Goal: Task Accomplishment & Management: Use online tool/utility

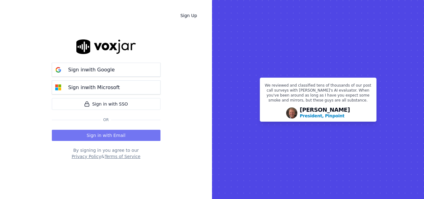
click at [129, 131] on button "Sign in with Email" at bounding box center [106, 135] width 109 height 11
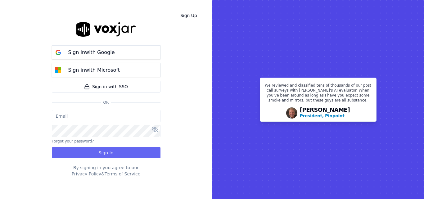
type input "[PERSON_NAME][EMAIL_ADDRESS][PERSON_NAME][DOMAIN_NAME]"
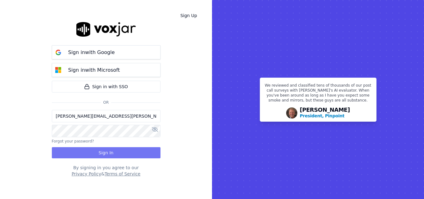
click at [120, 155] on button "Sign In" at bounding box center [106, 152] width 109 height 11
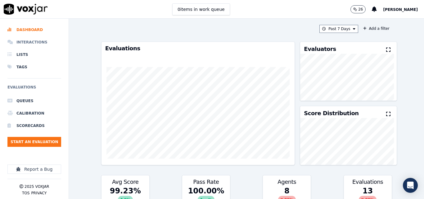
click at [29, 43] on li "Interactions" at bounding box center [34, 42] width 54 height 12
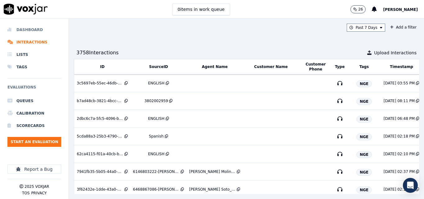
click at [19, 30] on li "Dashboard" at bounding box center [34, 30] width 54 height 12
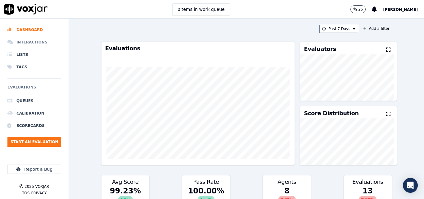
click at [37, 44] on li "Interactions" at bounding box center [34, 42] width 54 height 12
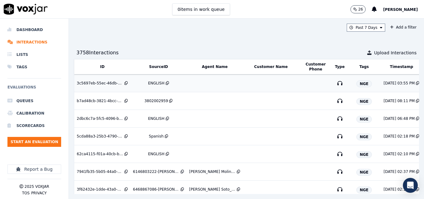
click at [157, 80] on td "ENGLISH" at bounding box center [158, 84] width 56 height 18
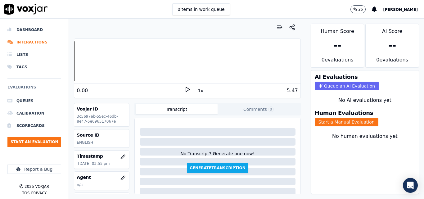
click at [254, 7] on div "0 items in work queue 26 Sheila De Castro" at bounding box center [212, 9] width 424 height 19
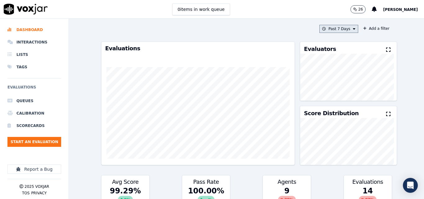
drag, startPoint x: 339, startPoint y: 29, endPoint x: 340, endPoint y: 33, distance: 3.8
click at [339, 29] on button "Past 7 Days" at bounding box center [339, 29] width 39 height 8
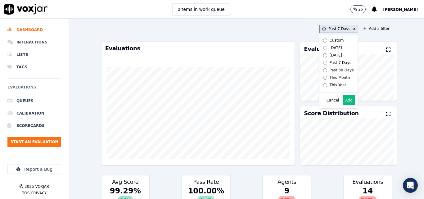
click at [330, 47] on div "Today" at bounding box center [336, 47] width 13 height 5
click at [343, 102] on button "Add" at bounding box center [349, 100] width 12 height 10
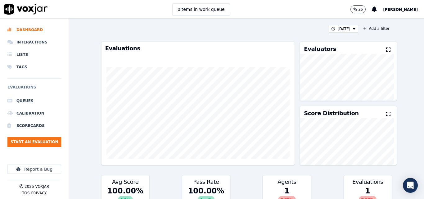
click at [386, 49] on icon at bounding box center [388, 49] width 4 height 5
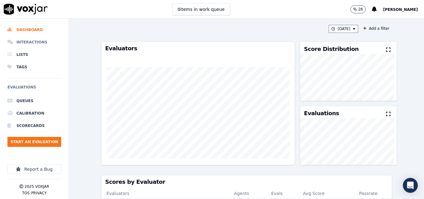
click at [33, 42] on li "Interactions" at bounding box center [34, 42] width 54 height 12
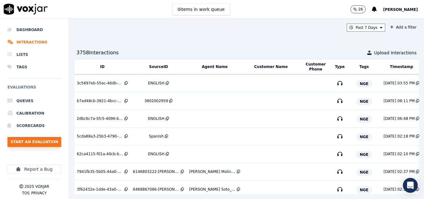
click at [49, 138] on button "Start an Evaluation" at bounding box center [34, 142] width 54 height 10
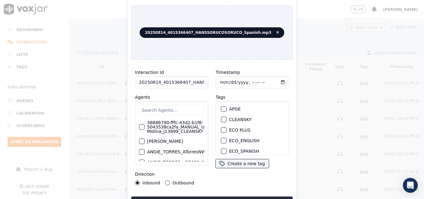
click at [179, 83] on input "20250814_4015366407_HANSSORUCOSORUCO_Spanish.mp3" at bounding box center [171, 82] width 73 height 12
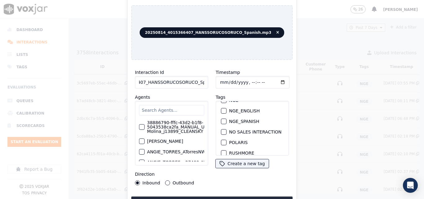
scroll to position [62, 0]
type input "20250814_4015366407_HANSSORUCOSORUCO_Spanish"
click at [221, 129] on div "button" at bounding box center [223, 131] width 4 height 4
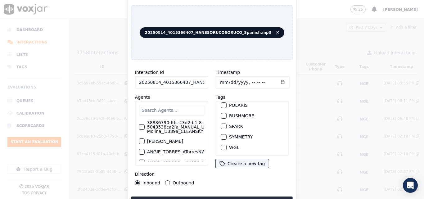
scroll to position [138, 0]
click at [241, 198] on button "Upload interaction to start evaluation" at bounding box center [211, 202] width 161 height 11
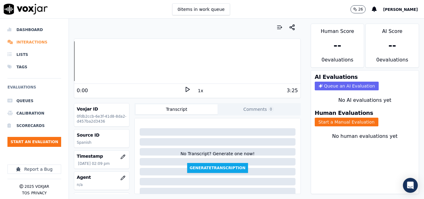
click at [34, 43] on li "Interactions" at bounding box center [34, 42] width 54 height 12
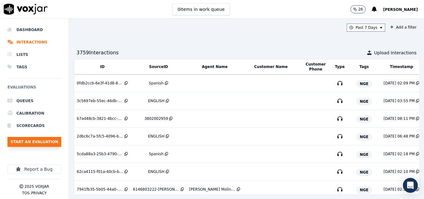
click at [33, 138] on button "Start an Evaluation" at bounding box center [34, 142] width 54 height 10
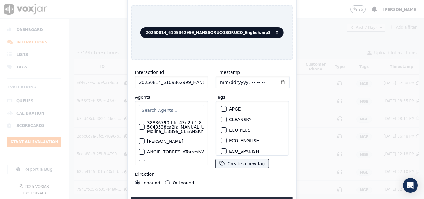
click at [196, 78] on input "20250814_6109862999_HANSSORUCOSORUCO_English.mp3" at bounding box center [171, 82] width 73 height 12
type input "20250814_6109862999_HANSSORUCOSORUCO_English"
click at [221, 129] on div "button" at bounding box center [223, 131] width 4 height 4
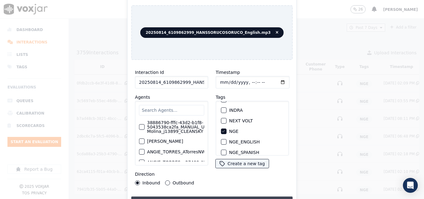
click at [232, 197] on button "Upload interaction to start evaluation" at bounding box center [211, 202] width 161 height 11
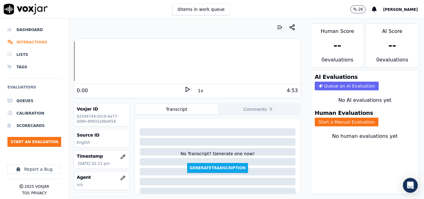
click at [37, 43] on li "Interactions" at bounding box center [34, 42] width 54 height 12
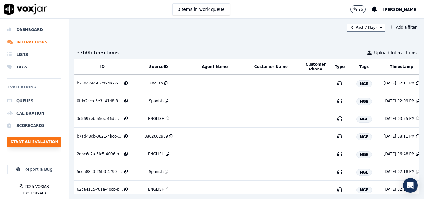
click at [39, 142] on button "Start an Evaluation" at bounding box center [34, 142] width 54 height 10
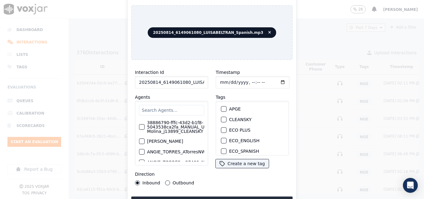
click at [202, 83] on input "20250814_6149061080_LUISABELTRAN_Spanish.mp3" at bounding box center [171, 82] width 73 height 12
click at [195, 80] on input "20250814_6149061080_LUISABELTRAN_Spanish.mp3" at bounding box center [171, 82] width 73 height 12
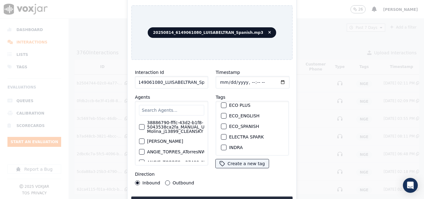
scroll to position [62, 0]
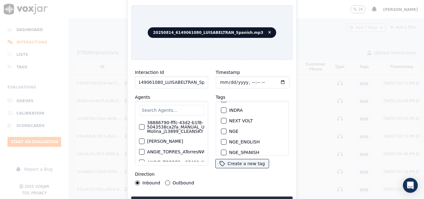
type input "20250814_6149061080_LUISABELTRAN_Spanish"
click at [221, 129] on div "button" at bounding box center [223, 131] width 4 height 4
click at [227, 197] on button "Upload interaction to start evaluation" at bounding box center [211, 202] width 161 height 11
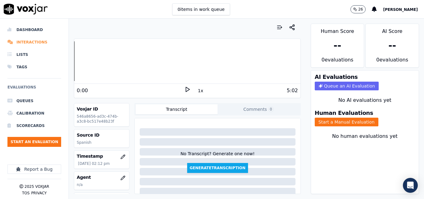
click at [20, 42] on li "Interactions" at bounding box center [34, 42] width 54 height 12
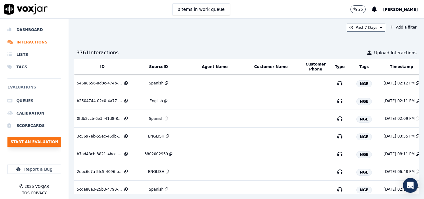
click at [53, 143] on button "Start an Evaluation" at bounding box center [34, 142] width 54 height 10
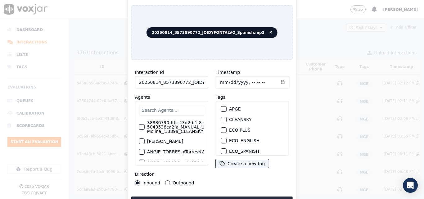
click at [191, 78] on input "20250814_8573890772_JOIDYFONTALVO_Spanish.mp3" at bounding box center [171, 82] width 73 height 12
type input "20250814_8573890772_JOIDYFONTALVO_Spanish"
click at [222, 132] on div "NGE" at bounding box center [253, 131] width 68 height 11
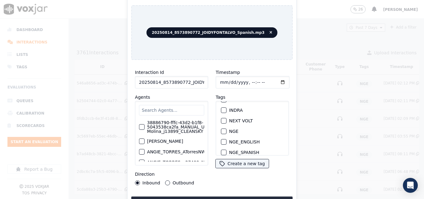
click at [222, 129] on div "button" at bounding box center [223, 131] width 4 height 4
click at [227, 197] on button "Upload interaction to start evaluation" at bounding box center [211, 202] width 161 height 11
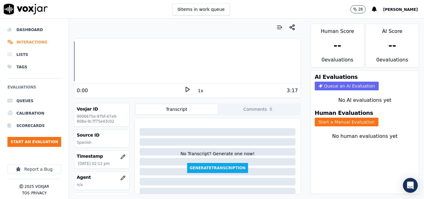
click at [24, 44] on li "Interactions" at bounding box center [34, 42] width 54 height 12
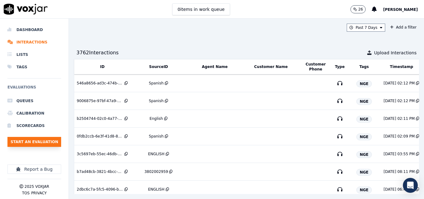
click at [54, 140] on button "Start an Evaluation" at bounding box center [34, 142] width 54 height 10
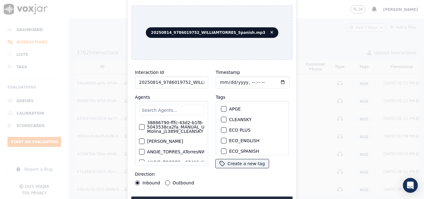
drag, startPoint x: 194, startPoint y: 80, endPoint x: 197, endPoint y: 82, distance: 3.2
click at [194, 82] on input "20250814_9786019752_WILLIAMTORRES_Spanish.mp3" at bounding box center [171, 82] width 73 height 12
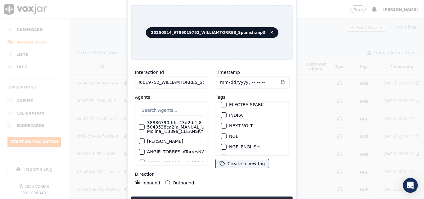
scroll to position [62, 0]
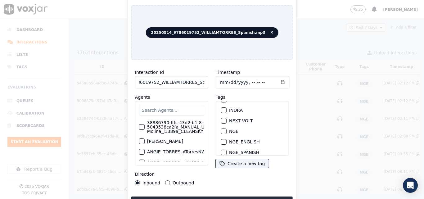
type input "20250814_9786019752_WILLIAMTORRES_Spanish"
click at [224, 129] on button "NGE" at bounding box center [224, 132] width 6 height 6
click at [244, 197] on button "Upload interaction to start evaluation" at bounding box center [211, 202] width 161 height 11
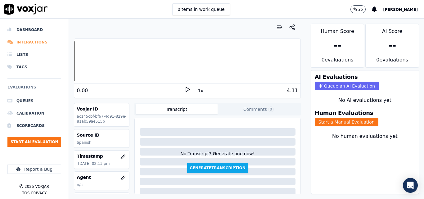
click at [32, 40] on li "Interactions" at bounding box center [34, 42] width 54 height 12
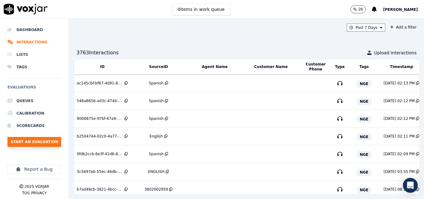
click at [48, 140] on button "Start an Evaluation" at bounding box center [34, 142] width 54 height 10
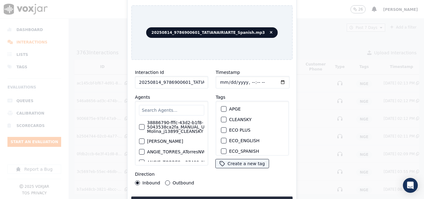
click at [189, 81] on input "20250814_9786900601_TATIANAIRIARTE_Spanish.mp3" at bounding box center [171, 82] width 73 height 12
type input "20250814_9786900601_TATIANAIRIARTE_Spanish"
click at [224, 129] on button "NGE" at bounding box center [224, 132] width 6 height 6
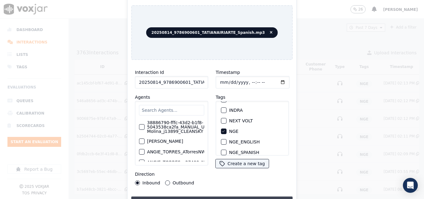
click at [244, 197] on button "Upload interaction to start evaluation" at bounding box center [211, 202] width 161 height 11
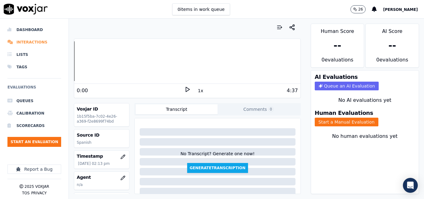
click at [27, 39] on li "Interactions" at bounding box center [34, 42] width 54 height 12
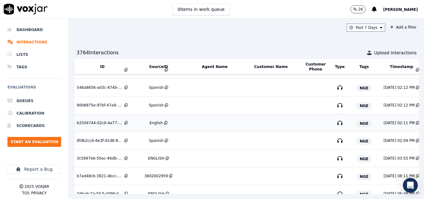
scroll to position [62, 0]
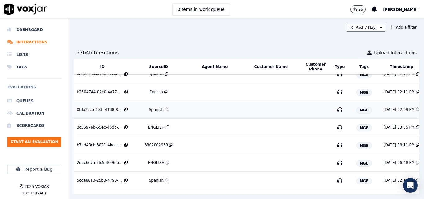
click at [157, 108] on div "Spanish" at bounding box center [156, 109] width 15 height 5
click at [44, 142] on button "Start an Evaluation" at bounding box center [34, 142] width 54 height 10
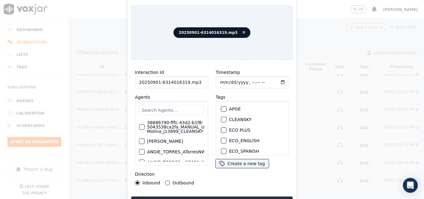
click at [196, 81] on input "20250901-6314016319.mp3" at bounding box center [171, 82] width 73 height 12
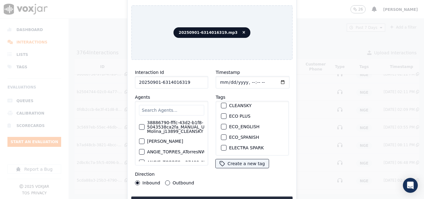
scroll to position [45, 0]
type input "20250901-6314016319"
click at [223, 126] on div "button" at bounding box center [223, 127] width 4 height 4
click at [262, 199] on button "Upload interaction to start evaluation" at bounding box center [211, 202] width 161 height 11
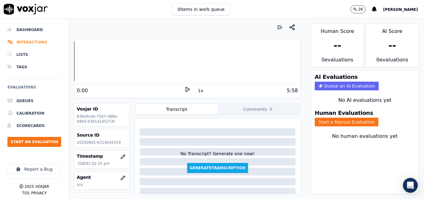
click at [34, 40] on li "Interactions" at bounding box center [34, 42] width 54 height 12
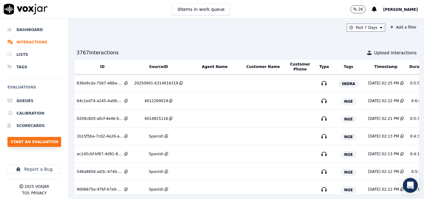
click at [50, 141] on button "Start an Evaluation" at bounding box center [34, 142] width 54 height 10
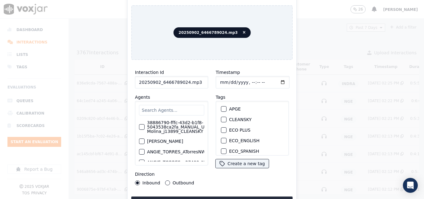
click at [193, 82] on input "20250902_6466789024.mp3" at bounding box center [171, 82] width 73 height 12
type input "20250902_6466789024"
click at [221, 108] on div "button" at bounding box center [223, 110] width 4 height 4
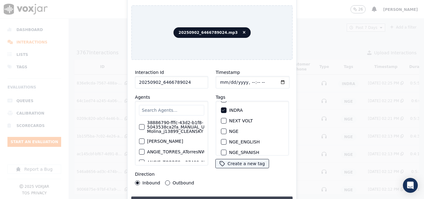
click at [245, 197] on button "Upload interaction to start evaluation" at bounding box center [211, 202] width 161 height 11
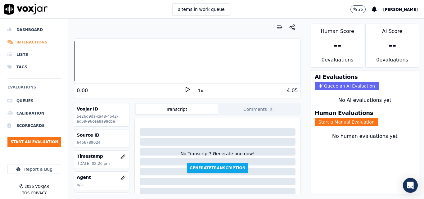
click at [41, 42] on li "Interactions" at bounding box center [34, 42] width 54 height 12
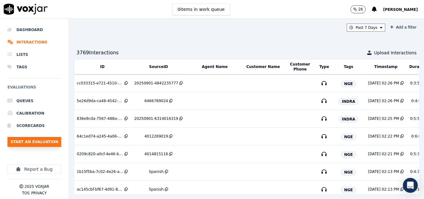
click at [43, 141] on button "Start an Evaluation" at bounding box center [34, 142] width 54 height 10
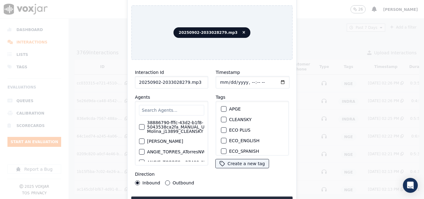
click at [196, 81] on input "20250902-2033028279.mp3" at bounding box center [171, 82] width 73 height 12
type input "20250902-2033028279"
click at [222, 108] on div "button" at bounding box center [223, 110] width 4 height 4
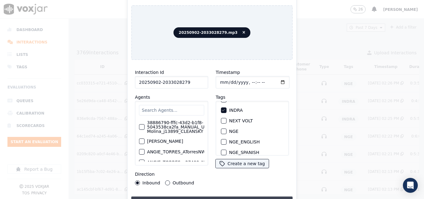
click at [251, 198] on button "Upload interaction to start evaluation" at bounding box center [211, 202] width 161 height 11
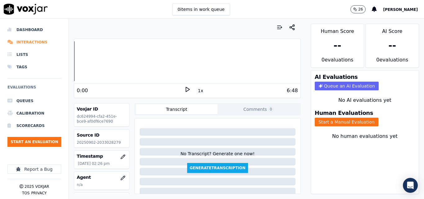
click at [38, 40] on li "Interactions" at bounding box center [34, 42] width 54 height 12
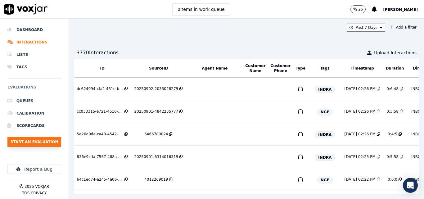
click at [42, 144] on button "Start an Evaluation" at bounding box center [34, 142] width 54 height 10
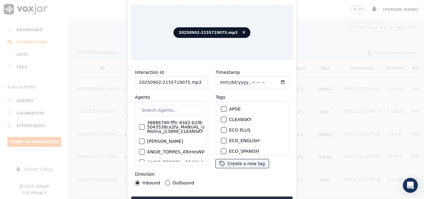
click at [197, 80] on input "20250902-2155719075.mp3" at bounding box center [171, 82] width 73 height 12
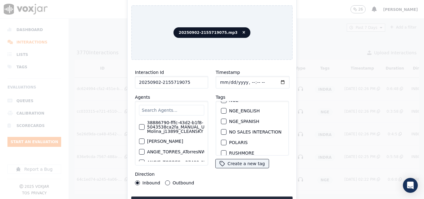
scroll to position [62, 0]
type input "20250902-2155719075"
click at [223, 109] on div "button" at bounding box center [223, 110] width 4 height 4
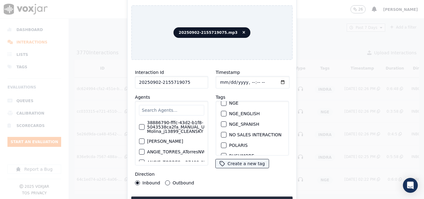
scroll to position [138, 0]
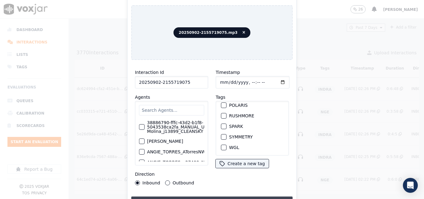
click at [222, 197] on button "Upload interaction to start evaluation" at bounding box center [211, 202] width 161 height 11
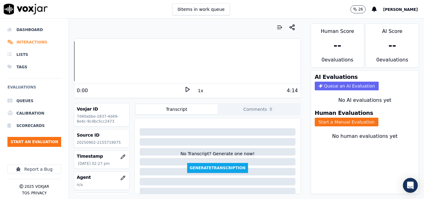
click at [32, 44] on li "Interactions" at bounding box center [34, 42] width 54 height 12
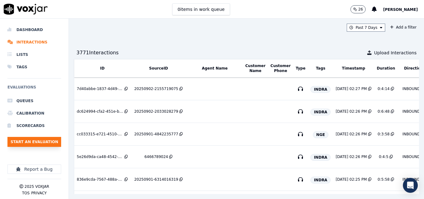
click at [47, 143] on button "Start an Evaluation" at bounding box center [34, 142] width 54 height 10
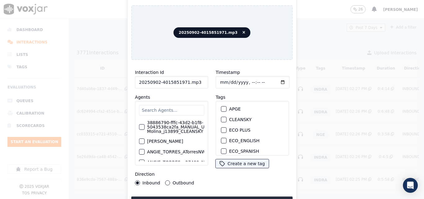
click at [195, 82] on input "20250902-4015851971.mp3" at bounding box center [171, 82] width 73 height 12
type input "20250902-4015851971"
drag, startPoint x: 221, startPoint y: 120, endPoint x: 220, endPoint y: 114, distance: 6.3
click at [221, 120] on button "NEXT VOLT" at bounding box center [224, 121] width 6 height 6
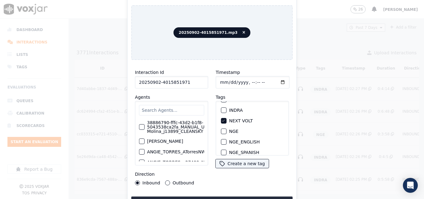
click at [224, 108] on button "INDRA" at bounding box center [224, 110] width 6 height 6
click at [222, 120] on icon "button" at bounding box center [224, 121] width 4 height 4
click at [226, 197] on button "Upload interaction to start evaluation" at bounding box center [211, 202] width 161 height 11
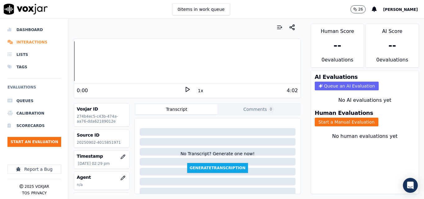
click at [29, 40] on li "Interactions" at bounding box center [34, 42] width 54 height 12
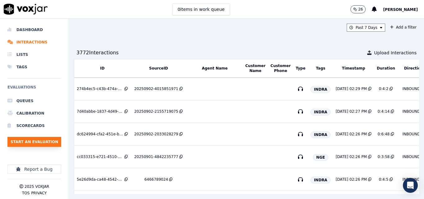
click at [52, 141] on button "Start an Evaluation" at bounding box center [34, 142] width 54 height 10
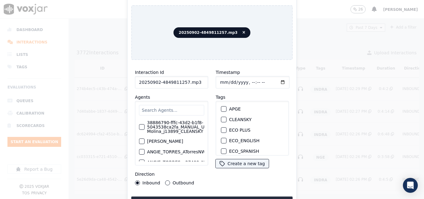
click at [201, 86] on input "20250902-4849811257.mp3" at bounding box center [171, 82] width 73 height 12
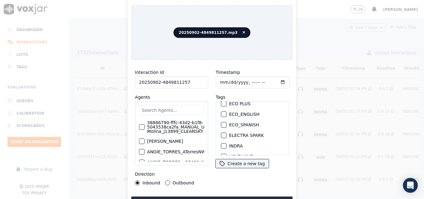
scroll to position [62, 0]
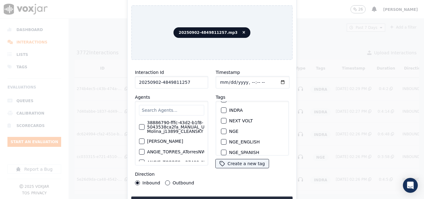
type input "20250902-4849811257"
click at [221, 108] on div "button" at bounding box center [223, 110] width 4 height 4
click at [209, 197] on button "Upload interaction to start evaluation" at bounding box center [211, 202] width 161 height 11
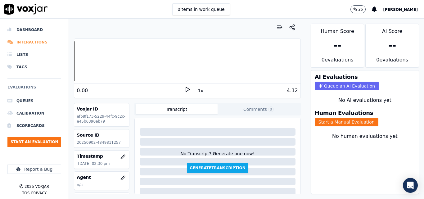
click at [35, 37] on li "Interactions" at bounding box center [34, 42] width 54 height 12
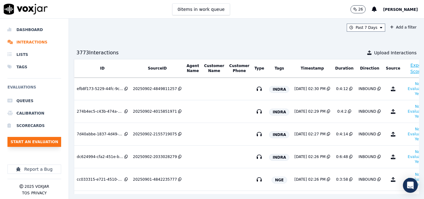
click at [49, 139] on button "Start an Evaluation" at bounding box center [34, 142] width 54 height 10
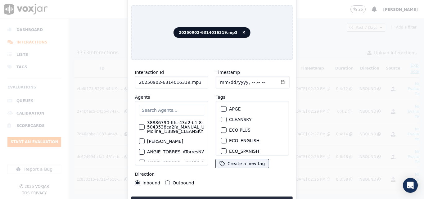
click at [193, 81] on input "20250902-6314016319.mp3" at bounding box center [171, 82] width 73 height 12
type input "20250902-6314016319"
click at [223, 108] on div "button" at bounding box center [223, 110] width 4 height 4
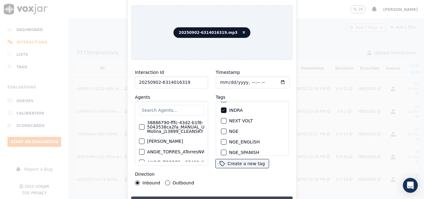
click at [242, 197] on button "Upload interaction to start evaluation" at bounding box center [211, 202] width 161 height 11
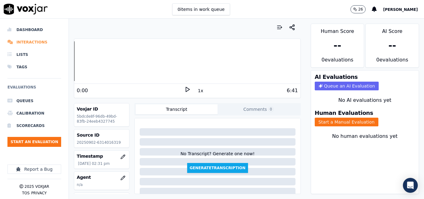
click at [38, 41] on li "Interactions" at bounding box center [34, 42] width 54 height 12
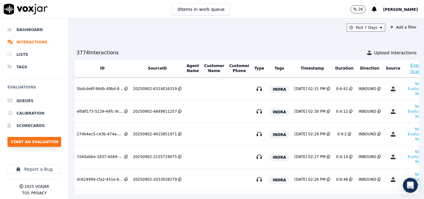
click at [45, 139] on button "Start an Evaluation" at bounding box center [34, 142] width 54 height 10
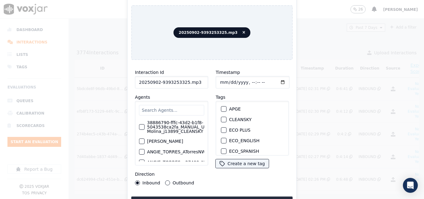
click at [194, 79] on input "20250902-9393253325.mp3" at bounding box center [171, 82] width 73 height 12
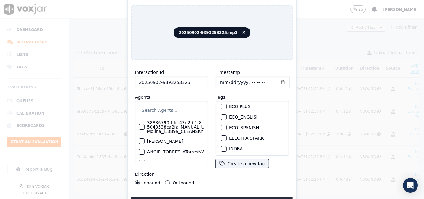
scroll to position [62, 0]
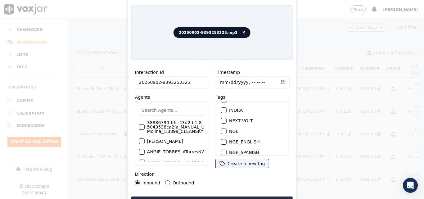
type input "20250902-9393253325"
click at [223, 108] on div "button" at bounding box center [223, 110] width 4 height 4
click at [233, 197] on button "Upload interaction to start evaluation" at bounding box center [211, 202] width 161 height 11
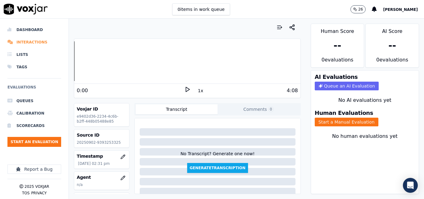
click at [34, 42] on li "Interactions" at bounding box center [34, 42] width 54 height 12
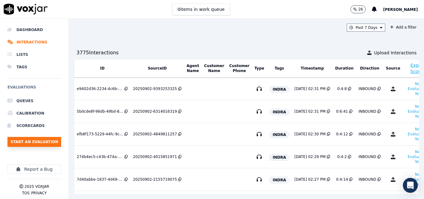
click at [45, 142] on button "Start an Evaluation" at bounding box center [34, 142] width 54 height 10
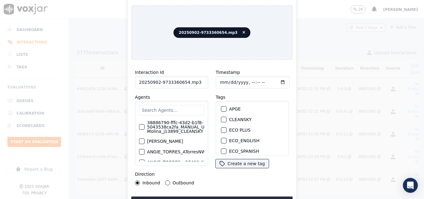
click at [197, 78] on input "20250902-9733360654.mp3" at bounding box center [171, 82] width 73 height 12
type input "20250902-9733360654"
click at [222, 108] on div "button" at bounding box center [223, 110] width 4 height 4
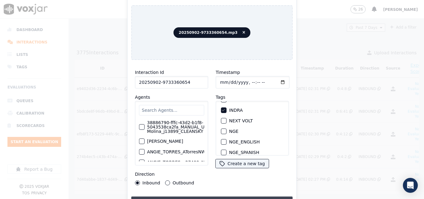
click at [236, 197] on button "Upload interaction to start evaluation" at bounding box center [211, 202] width 161 height 11
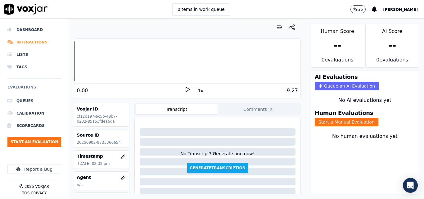
click at [40, 40] on li "Interactions" at bounding box center [34, 42] width 54 height 12
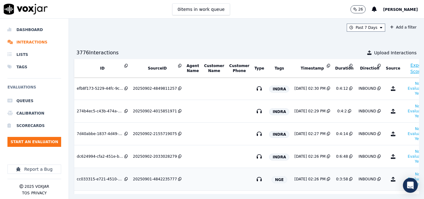
scroll to position [93, 0]
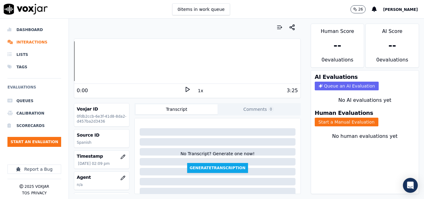
click at [186, 90] on icon at bounding box center [187, 89] width 6 height 6
click at [184, 88] on icon at bounding box center [187, 89] width 6 height 6
click at [184, 89] on icon at bounding box center [187, 89] width 6 height 6
click at [128, 58] on div at bounding box center [187, 61] width 226 height 40
click at [120, 60] on div at bounding box center [187, 61] width 226 height 40
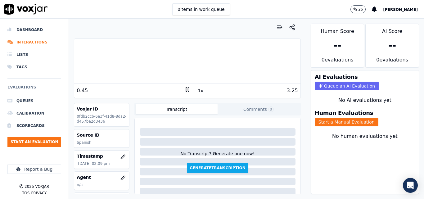
click at [112, 61] on div at bounding box center [187, 61] width 226 height 40
click at [108, 59] on div at bounding box center [187, 61] width 226 height 40
click at [188, 88] on rect at bounding box center [188, 89] width 1 height 4
click at [17, 30] on li "Dashboard" at bounding box center [34, 30] width 54 height 12
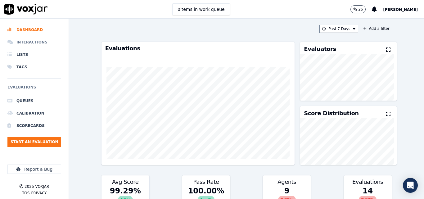
click at [39, 37] on li "Interactions" at bounding box center [34, 42] width 54 height 12
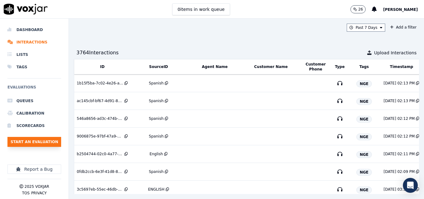
click at [39, 142] on button "Start an Evaluation" at bounding box center [34, 142] width 54 height 10
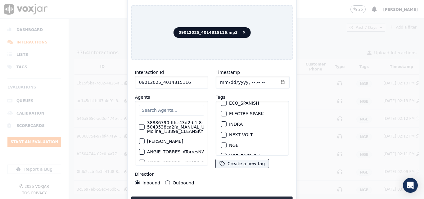
scroll to position [62, 0]
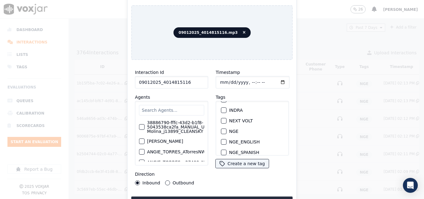
type input "09012025_4014815116"
click at [221, 129] on div "button" at bounding box center [223, 131] width 4 height 4
click at [236, 197] on button "Upload interaction to start evaluation" at bounding box center [211, 202] width 161 height 11
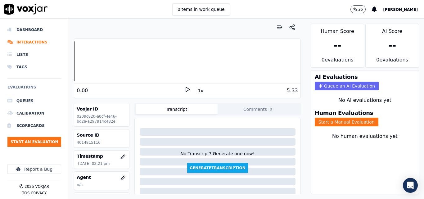
click at [186, 89] on icon at bounding box center [187, 89] width 6 height 6
click at [186, 91] on rect at bounding box center [186, 89] width 1 height 4
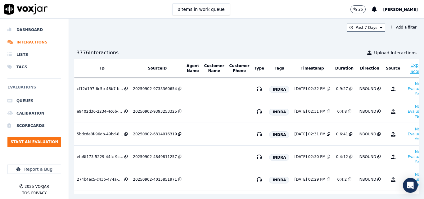
click at [234, 30] on div "Past 7 Days Add a filter" at bounding box center [246, 28] width 345 height 8
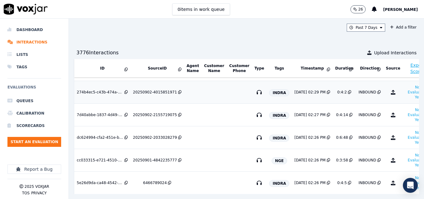
scroll to position [62, 0]
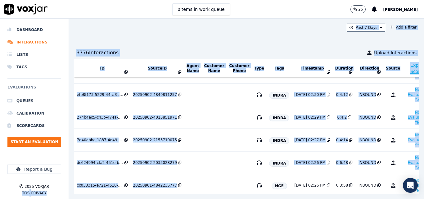
drag, startPoint x: 212, startPoint y: 179, endPoint x: 30, endPoint y: 185, distance: 182.1
click at [31, 185] on div "Dashboard Interactions Lists Tags Evaluations Queues Calibration Scorecards Sta…" at bounding box center [212, 109] width 424 height 180
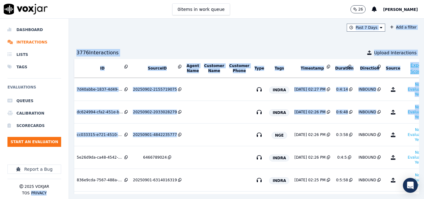
click at [227, 39] on div "Past 7 Days Add a filter 3776 Interaction s Upload Interactions ID SourceID Age…" at bounding box center [246, 109] width 355 height 180
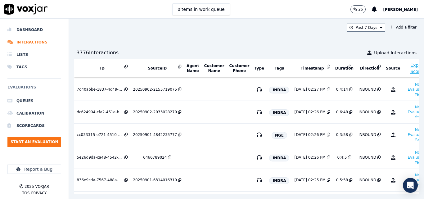
drag, startPoint x: 298, startPoint y: 17, endPoint x: 295, endPoint y: 20, distance: 4.0
click at [298, 17] on div "0 items in work queue 26 Sheila De Castro" at bounding box center [212, 9] width 424 height 19
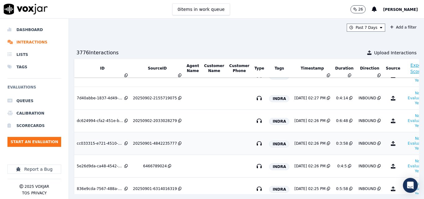
scroll to position [93, 0]
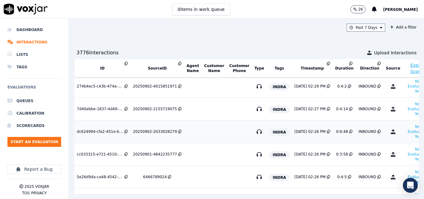
click at [161, 129] on td "20250902-2033028279" at bounding box center [157, 131] width 54 height 23
click at [400, 10] on span "[PERSON_NAME]" at bounding box center [400, 9] width 35 height 4
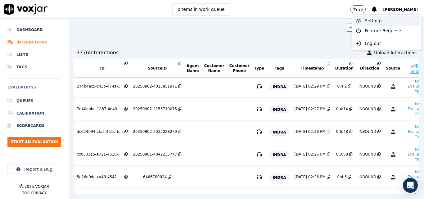
click at [387, 21] on div "Settings" at bounding box center [387, 21] width 66 height 10
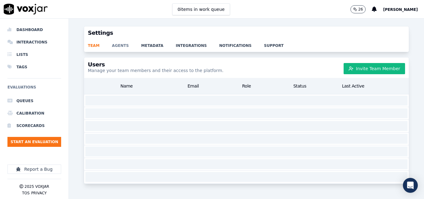
click at [116, 45] on link "agents" at bounding box center [126, 43] width 29 height 9
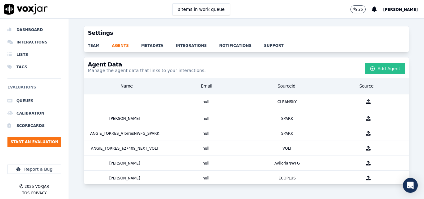
click at [379, 65] on button "Add Agent" at bounding box center [385, 68] width 40 height 11
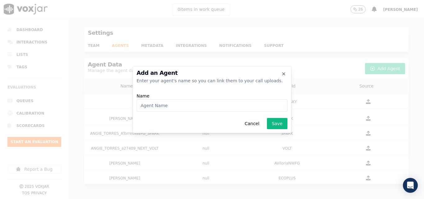
click at [212, 111] on input "Name" at bounding box center [212, 105] width 151 height 12
click at [226, 100] on input "Name" at bounding box center [212, 105] width 151 height 12
click at [197, 103] on input "David Solano_" at bounding box center [212, 105] width 151 height 12
paste input "d29521"
type input "David Solano_d29521_INDRA"
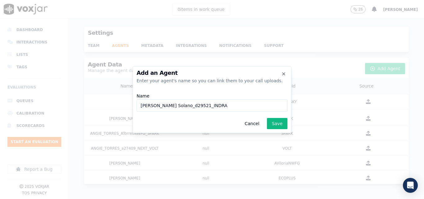
click at [276, 122] on button "Save" at bounding box center [277, 123] width 20 height 11
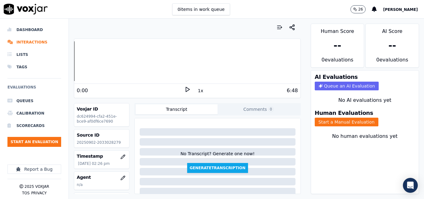
click at [240, 12] on div "0 items in work queue 26 [PERSON_NAME]" at bounding box center [212, 9] width 424 height 19
click at [181, 90] on div "0:00 1x 6:48" at bounding box center [187, 90] width 226 height 13
click at [184, 89] on icon at bounding box center [187, 89] width 6 height 6
click at [61, 71] on div "Dashboard Interactions Lists Tags Evaluations Queues Calibration Scorecards Sta…" at bounding box center [212, 109] width 424 height 180
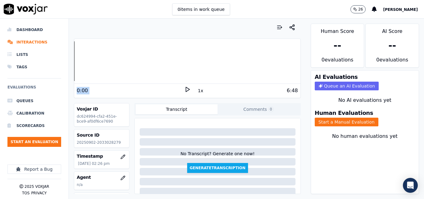
click at [184, 88] on icon at bounding box center [187, 89] width 6 height 6
click at [188, 84] on div "0:09 1x 6:48" at bounding box center [187, 90] width 226 height 13
click at [185, 89] on icon at bounding box center [187, 89] width 6 height 6
click at [113, 140] on p "20250902-2033028279" at bounding box center [102, 142] width 50 height 5
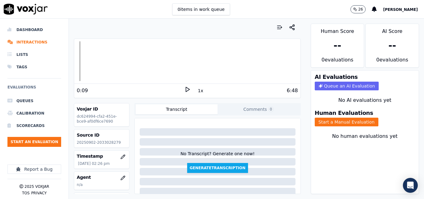
click at [109, 144] on p "20250902-2033028279" at bounding box center [102, 142] width 50 height 5
copy p "2033028279"
click at [186, 89] on polygon at bounding box center [188, 89] width 4 height 5
click at [125, 55] on div at bounding box center [187, 61] width 226 height 40
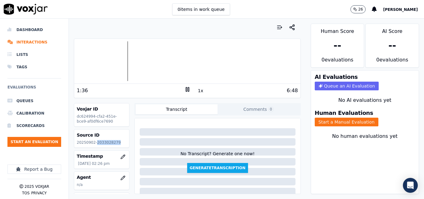
click at [120, 58] on div at bounding box center [187, 61] width 226 height 40
click at [116, 58] on div at bounding box center [187, 61] width 226 height 40
click at [110, 57] on div at bounding box center [187, 61] width 226 height 40
click at [105, 58] on div at bounding box center [187, 61] width 226 height 40
click at [103, 60] on div at bounding box center [187, 61] width 226 height 40
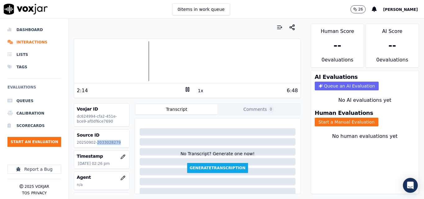
click at [184, 92] on icon at bounding box center [187, 89] width 6 height 6
click at [332, 123] on button "Start a Manual Evaluation" at bounding box center [347, 122] width 64 height 9
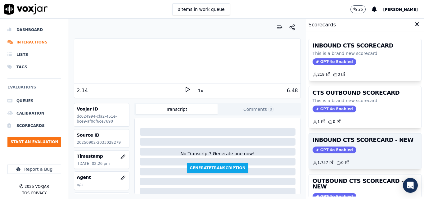
click at [377, 137] on h3 "INBOUND CTS SCORECARD - NEW" at bounding box center [365, 140] width 105 height 6
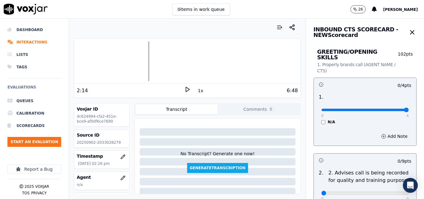
type input "4"
click at [392, 109] on input "range" at bounding box center [365, 110] width 88 height 2
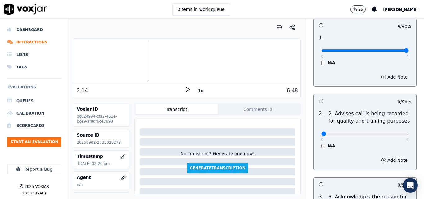
scroll to position [62, 0]
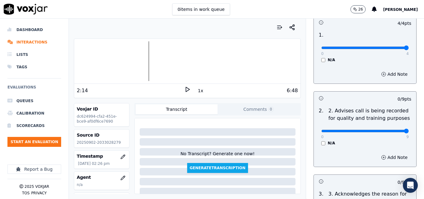
type input "9"
click at [393, 130] on input "range" at bounding box center [365, 131] width 88 height 2
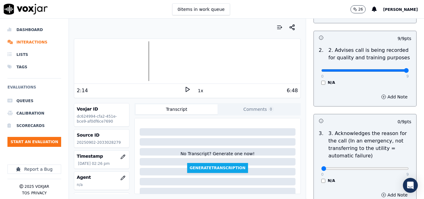
scroll to position [124, 0]
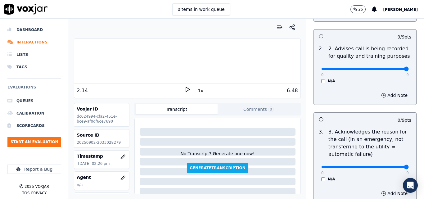
type input "9"
click at [392, 166] on input "range" at bounding box center [365, 167] width 88 height 2
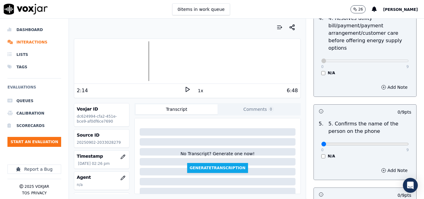
scroll to position [342, 0]
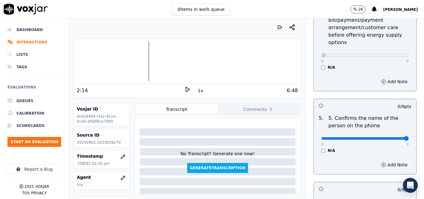
type input "9"
click at [393, 137] on input "range" at bounding box center [365, 138] width 88 height 2
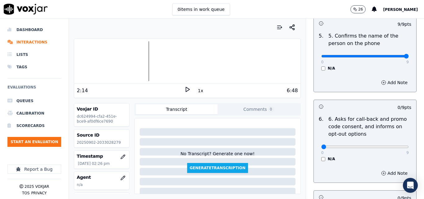
scroll to position [435, 0]
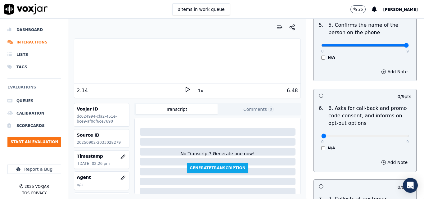
click at [317, 141] on div "0 9 N/A" at bounding box center [365, 139] width 98 height 24
click at [321, 139] on div "0 9 N/A" at bounding box center [365, 139] width 98 height 24
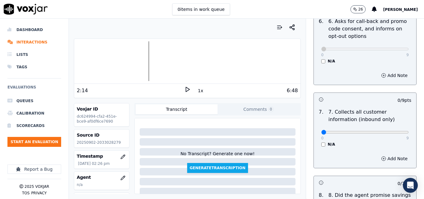
scroll to position [528, 0]
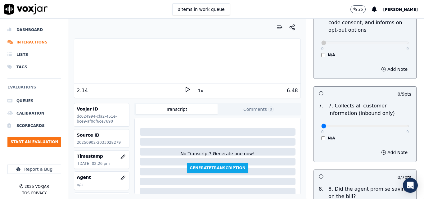
click at [397, 121] on div "0 9 N/A" at bounding box center [365, 129] width 98 height 24
type input "9"
click at [390, 125] on input "range" at bounding box center [365, 126] width 88 height 2
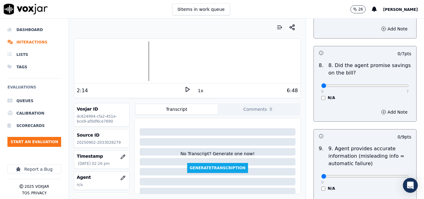
scroll to position [652, 0]
type input "7"
click at [392, 84] on input "range" at bounding box center [365, 85] width 88 height 2
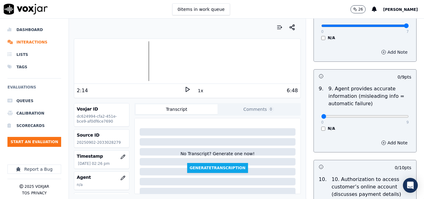
scroll to position [714, 0]
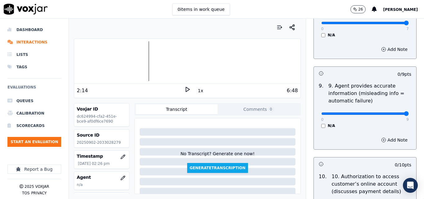
type input "9"
click at [391, 112] on input "range" at bounding box center [365, 113] width 88 height 2
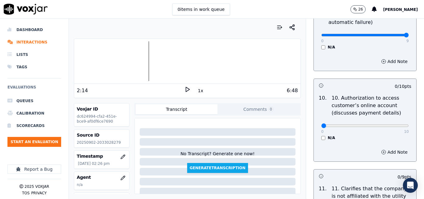
scroll to position [807, 0]
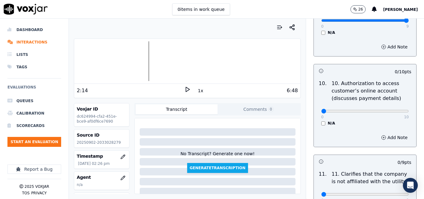
click at [316, 116] on div "0 10 N/A" at bounding box center [365, 114] width 98 height 24
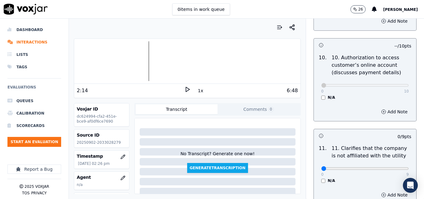
scroll to position [870, 0]
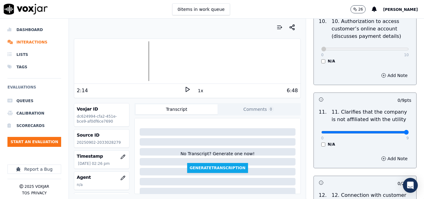
type input "9"
click at [394, 131] on input "range" at bounding box center [365, 132] width 88 height 2
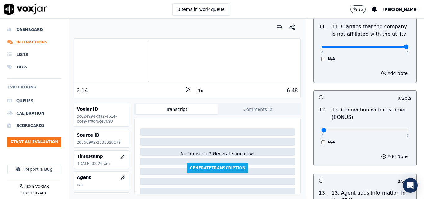
scroll to position [963, 0]
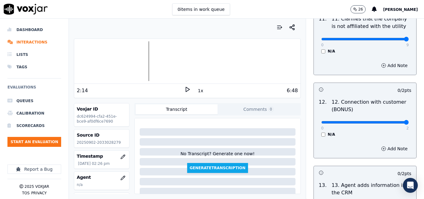
type input "2"
click at [392, 121] on input "range" at bounding box center [365, 122] width 88 height 2
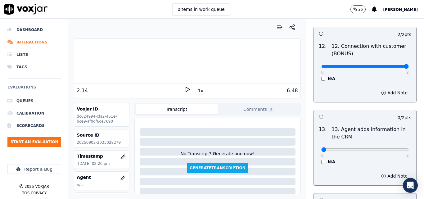
scroll to position [1025, 0]
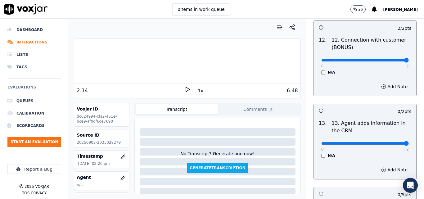
type input "2"
click at [388, 142] on input "range" at bounding box center [365, 143] width 88 height 2
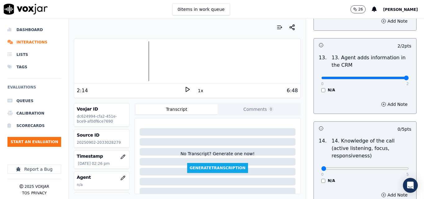
scroll to position [1118, 0]
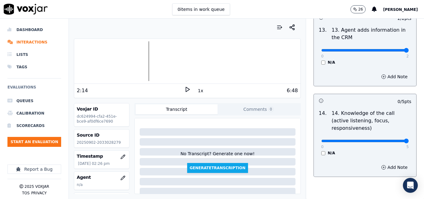
type input "5"
click at [390, 140] on input "range" at bounding box center [365, 141] width 88 height 2
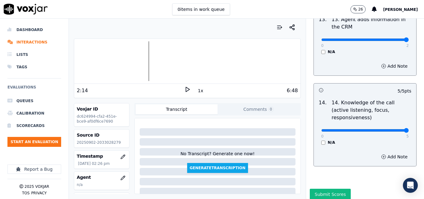
scroll to position [1134, 0]
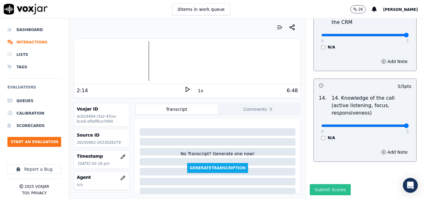
click at [326, 184] on button "Submit Scores" at bounding box center [330, 189] width 41 height 11
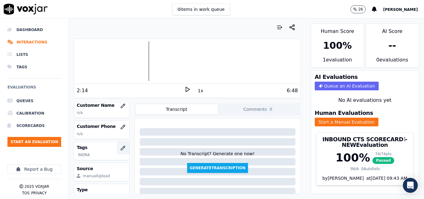
scroll to position [62, 0]
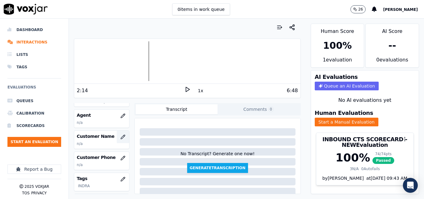
click at [117, 134] on button "button" at bounding box center [123, 137] width 12 height 12
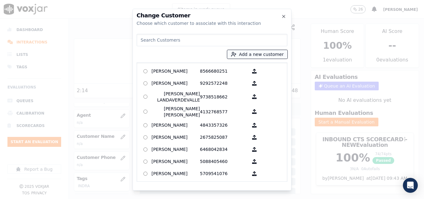
click at [260, 53] on button "Add a new customer" at bounding box center [257, 54] width 60 height 9
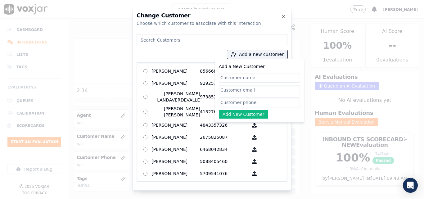
click at [250, 80] on input "Add a New Customer" at bounding box center [259, 78] width 81 height 10
type input "a"
type input "Aura Marina Ba Maas"
drag, startPoint x: 250, startPoint y: 104, endPoint x: 240, endPoint y: 96, distance: 13.2
click at [249, 104] on input "Add a New Customer" at bounding box center [259, 103] width 81 height 10
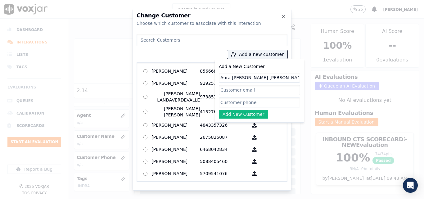
click at [254, 103] on input "Add a New Customer" at bounding box center [259, 103] width 81 height 10
paste input "2033028279"
type input "2033028279"
click at [253, 110] on button "Add New Customer" at bounding box center [243, 114] width 49 height 9
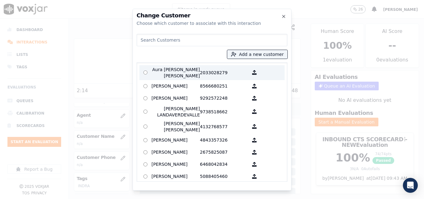
click at [197, 70] on p "Aura [PERSON_NAME] [PERSON_NAME]" at bounding box center [176, 72] width 48 height 12
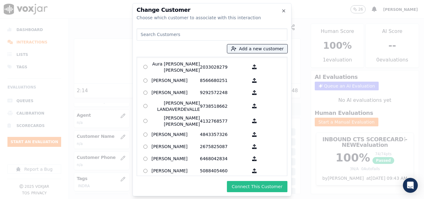
click at [260, 186] on button "Connect This Customer" at bounding box center [257, 186] width 61 height 11
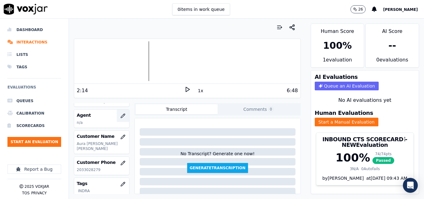
click at [120, 114] on icon "button" at bounding box center [122, 115] width 5 height 5
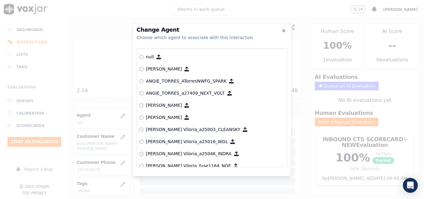
click at [286, 29] on h2 "Change Agent" at bounding box center [212, 30] width 151 height 6
click at [283, 31] on icon "button" at bounding box center [283, 30] width 5 height 5
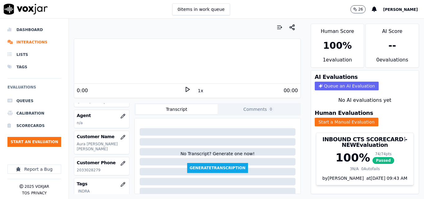
scroll to position [62, 0]
click at [119, 113] on button "button" at bounding box center [123, 116] width 12 height 12
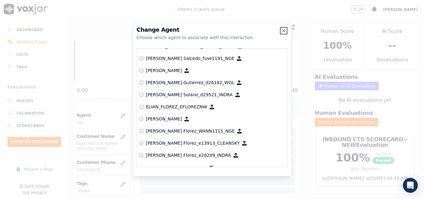
scroll to position [799, 0]
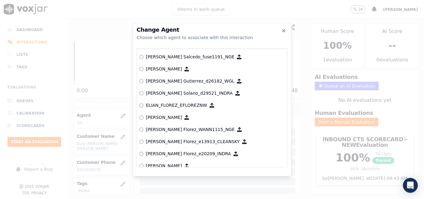
click at [143, 95] on label "[PERSON_NAME] Solano_d29521_INDRA" at bounding box center [211, 93] width 145 height 12
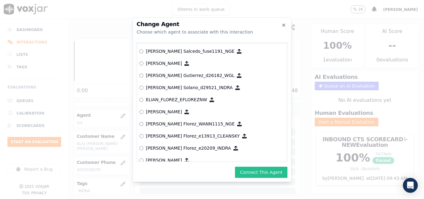
click at [256, 170] on button "Connect This Agent" at bounding box center [261, 172] width 52 height 11
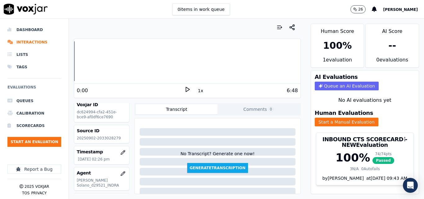
scroll to position [0, 0]
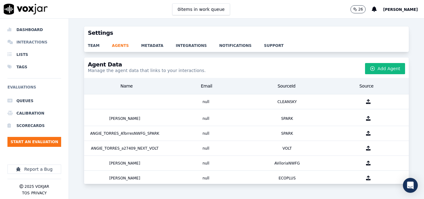
click at [30, 37] on li "Interactions" at bounding box center [34, 42] width 54 height 12
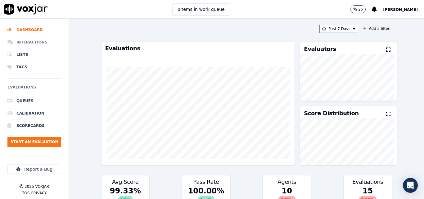
click at [32, 39] on li "Interactions" at bounding box center [34, 42] width 54 height 12
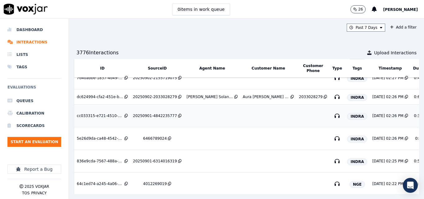
scroll to position [62, 0]
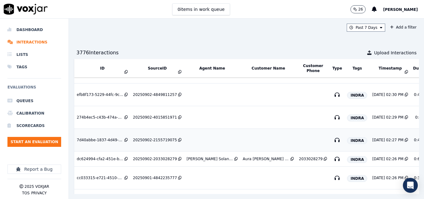
click at [162, 138] on div "20250902-2155719075" at bounding box center [155, 140] width 44 height 5
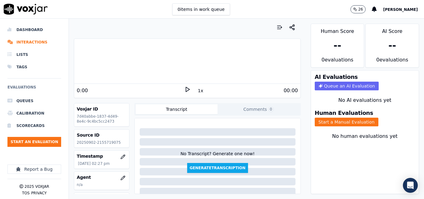
click at [265, 7] on div "0 items in work queue 26 [PERSON_NAME]" at bounding box center [212, 9] width 424 height 19
click at [184, 87] on icon at bounding box center [187, 89] width 6 height 6
click at [107, 141] on p "20250902-2155719075" at bounding box center [102, 142] width 50 height 5
copy p "2155719075"
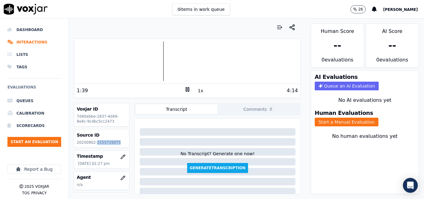
click at [184, 90] on icon at bounding box center [187, 89] width 6 height 6
click at [184, 87] on icon at bounding box center [187, 89] width 6 height 6
click at [346, 119] on button "Start a Manual Evaluation" at bounding box center [347, 122] width 64 height 9
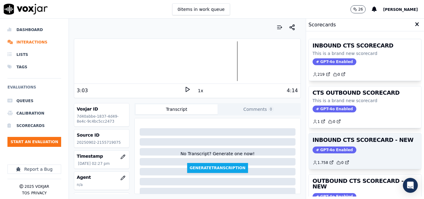
click at [381, 154] on div "INBOUND CTS SCORECARD - NEW GPT-4o Enabled 1.758 0" at bounding box center [365, 151] width 112 height 35
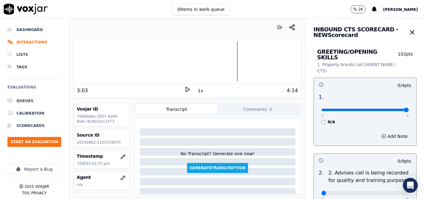
type input "4"
click at [393, 109] on input "range" at bounding box center [365, 110] width 88 height 2
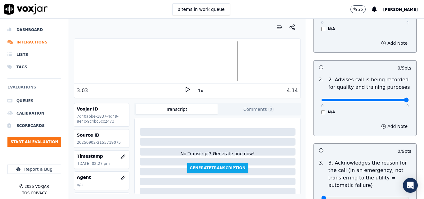
type input "9"
click at [389, 99] on input "range" at bounding box center [365, 100] width 88 height 2
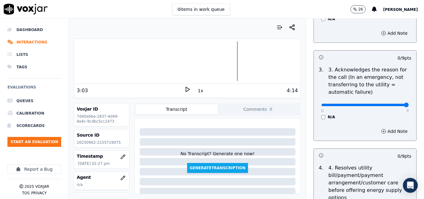
type input "9"
click at [389, 104] on input "range" at bounding box center [365, 105] width 88 height 2
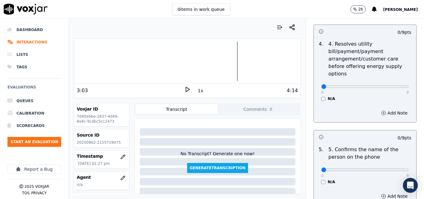
scroll to position [311, 0]
click at [321, 96] on div "N/A" at bounding box center [365, 98] width 88 height 5
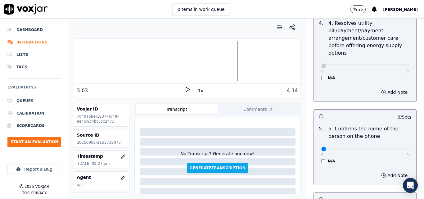
scroll to position [342, 0]
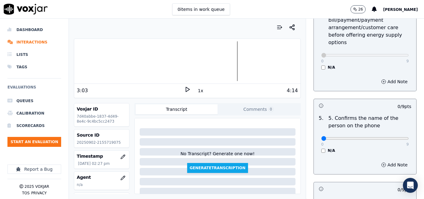
click at [390, 134] on div "0 9" at bounding box center [365, 137] width 88 height 7
type input "9"
click at [390, 137] on input "range" at bounding box center [365, 138] width 88 height 2
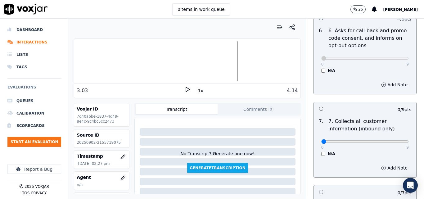
scroll to position [528, 0]
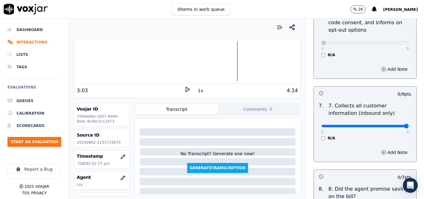
type input "9"
click at [391, 125] on input "range" at bounding box center [365, 126] width 88 height 2
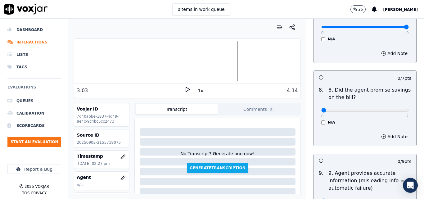
scroll to position [652, 0]
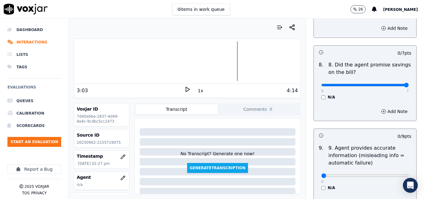
type input "7"
click at [393, 84] on input "range" at bounding box center [365, 85] width 88 height 2
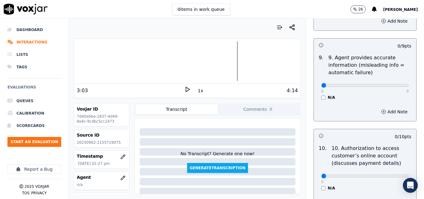
scroll to position [745, 0]
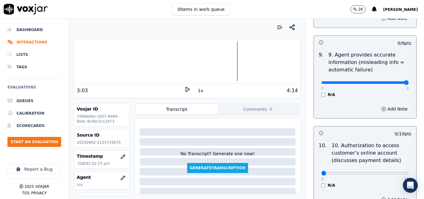
type input "9"
click at [393, 81] on input "range" at bounding box center [365, 82] width 88 height 2
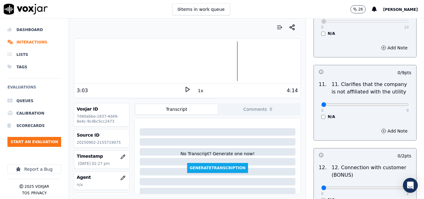
scroll to position [901, 0]
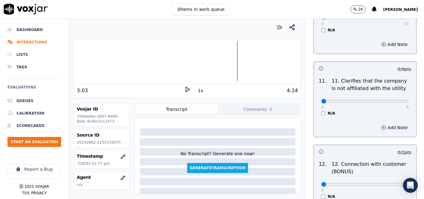
click at [396, 96] on div "0 9 N/A" at bounding box center [365, 104] width 98 height 24
type input "9"
click at [392, 100] on input "range" at bounding box center [365, 101] width 88 height 2
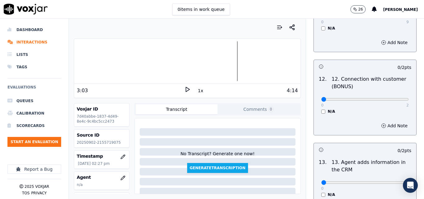
scroll to position [994, 0]
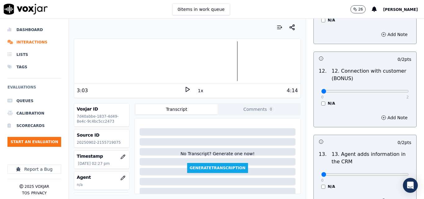
click at [392, 89] on div "0 2" at bounding box center [365, 90] width 88 height 7
type input "2"
click at [393, 90] on input "range" at bounding box center [365, 91] width 88 height 2
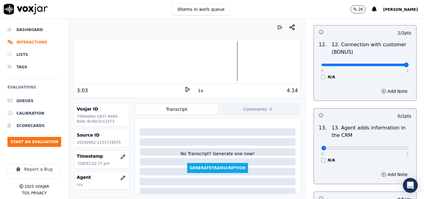
scroll to position [1056, 0]
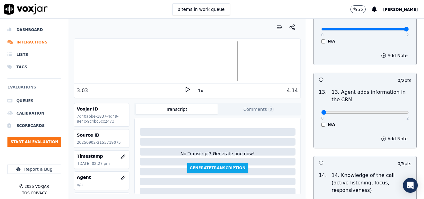
click at [393, 103] on div "0 2 N/A" at bounding box center [365, 115] width 98 height 24
type input "2"
click at [393, 111] on input "range" at bounding box center [365, 112] width 88 height 2
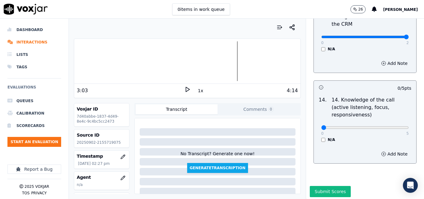
scroll to position [1134, 0]
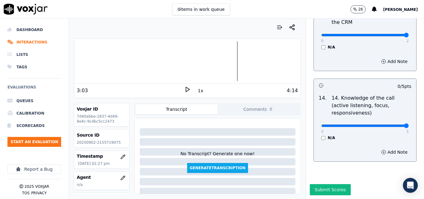
type input "5"
click at [394, 125] on input "range" at bounding box center [365, 126] width 88 height 2
click at [330, 184] on button "Submit Scores" at bounding box center [330, 189] width 41 height 11
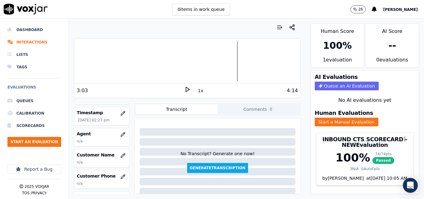
scroll to position [62, 0]
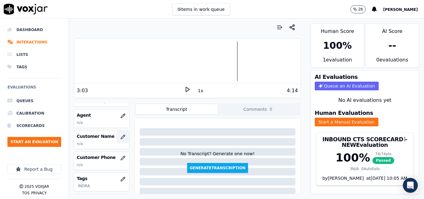
click at [117, 134] on button "button" at bounding box center [123, 137] width 12 height 12
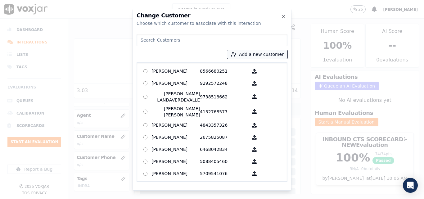
click at [261, 52] on button "Add a new customer" at bounding box center [257, 54] width 60 height 9
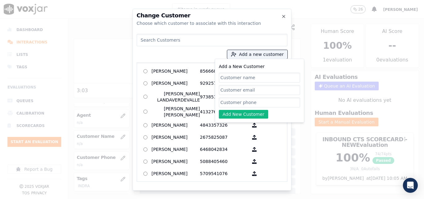
click at [257, 75] on input "Add a New Customer" at bounding box center [259, 78] width 81 height 10
type input "Ana Rodriguez"
click at [260, 98] on input "Add a New Customer" at bounding box center [259, 103] width 81 height 10
click at [285, 16] on icon "button" at bounding box center [283, 16] width 5 height 5
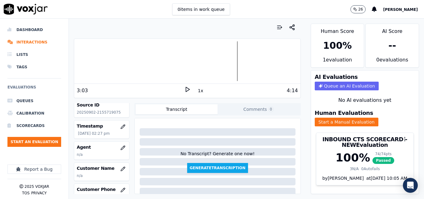
scroll to position [0, 0]
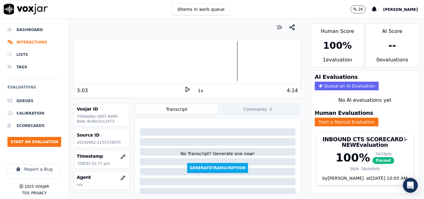
click at [110, 140] on p "20250902-2155719075" at bounding box center [102, 142] width 50 height 5
click at [110, 141] on p "20250902-2155719075" at bounding box center [102, 142] width 50 height 5
copy p "2155719075"
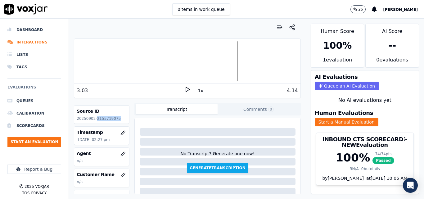
scroll to position [93, 0]
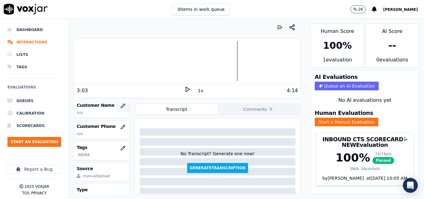
click at [120, 105] on icon "button" at bounding box center [122, 105] width 5 height 5
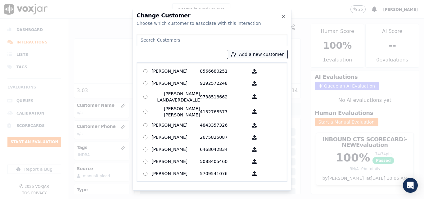
click at [253, 56] on button "Add a new customer" at bounding box center [257, 54] width 60 height 9
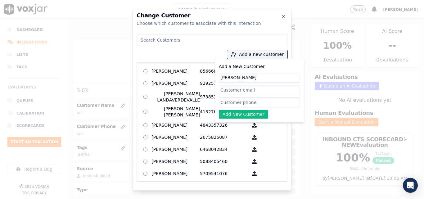
click at [248, 100] on input "Add a New Customer" at bounding box center [259, 103] width 81 height 10
paste input "2155719075"
type input "2155719075"
click at [240, 110] on button "Add New Customer" at bounding box center [243, 114] width 49 height 9
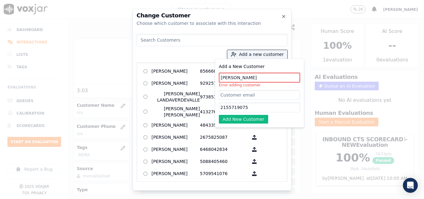
click at [202, 45] on input at bounding box center [212, 40] width 151 height 12
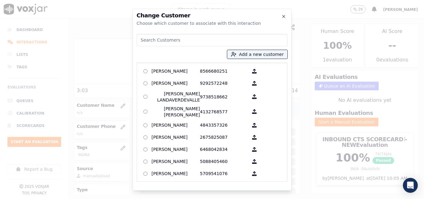
click at [202, 45] on input at bounding box center [212, 40] width 151 height 12
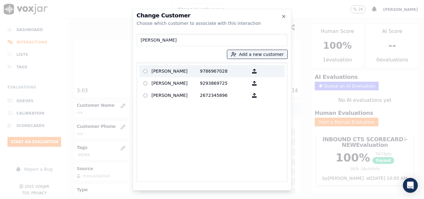
type input "Ana Rodri"
click at [191, 67] on p "Ana Rodriguez" at bounding box center [176, 71] width 48 height 10
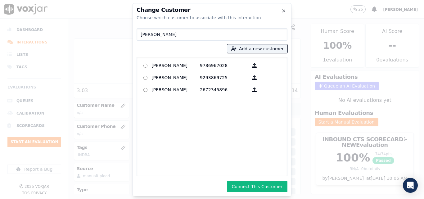
drag, startPoint x: 176, startPoint y: 36, endPoint x: 129, endPoint y: 40, distance: 47.4
click at [131, 199] on div "Change Customer Choose which customer to associate with this interaction Ana Ro…" at bounding box center [212, 199] width 424 height 0
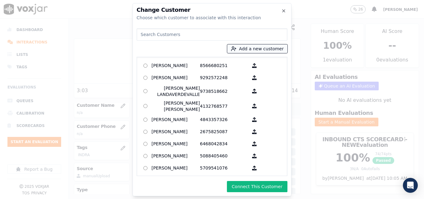
click at [252, 49] on button "Add a new customer" at bounding box center [257, 48] width 60 height 9
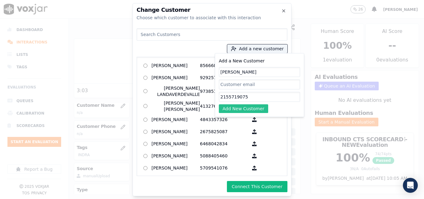
type input "[PERSON_NAME]"
click at [240, 109] on button "Add New Customer" at bounding box center [243, 108] width 49 height 9
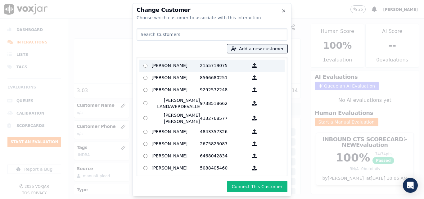
click at [200, 63] on p "2155719075" at bounding box center [224, 66] width 48 height 10
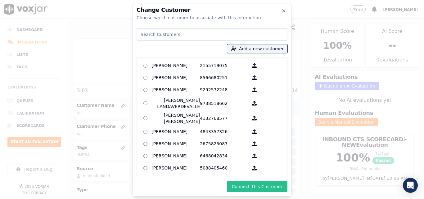
click at [277, 188] on button "Connect This Customer" at bounding box center [257, 186] width 61 height 11
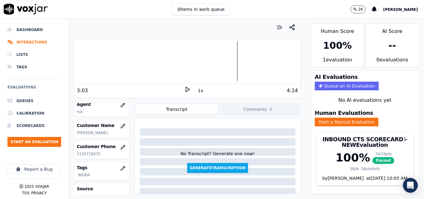
scroll to position [62, 0]
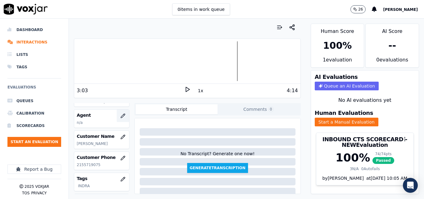
click at [120, 117] on icon "button" at bounding box center [122, 115] width 5 height 5
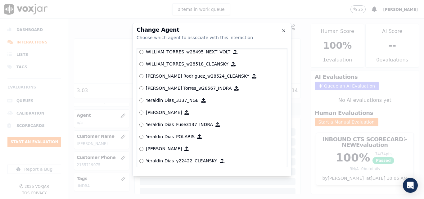
scroll to position [3075, 0]
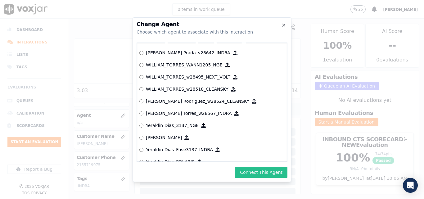
click at [270, 168] on button "Connect This Agent" at bounding box center [261, 172] width 52 height 11
